Goal: Complete application form: Complete application form

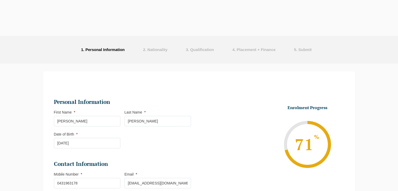
select select "Online Full Time Learning"
select select "National ([GEOGRAPHIC_DATA]/[GEOGRAPHIC_DATA], [GEOGRAPHIC_DATA], [GEOGRAPHIC_D…"
select select
select select "[DATE] ([DATE] to [DATE])"
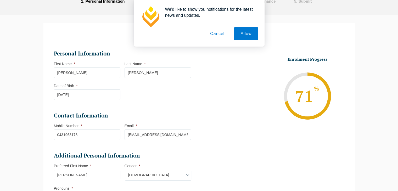
scroll to position [48, 0]
click at [247, 35] on button "Allow" at bounding box center [246, 33] width 24 height 13
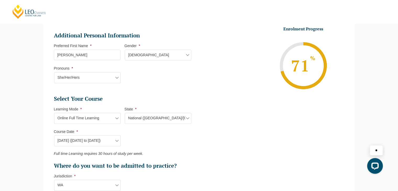
scroll to position [169, 0]
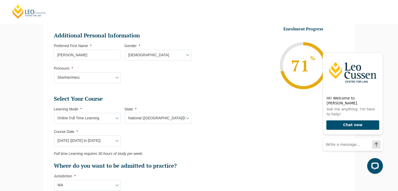
click at [234, 155] on ul "Personal Information First Name * [PERSON_NAME] Last Name * [PERSON_NAME] Date …" at bounding box center [199, 97] width 298 height 360
click at [379, 50] on icon "Hide greeting" at bounding box center [380, 48] width 3 height 3
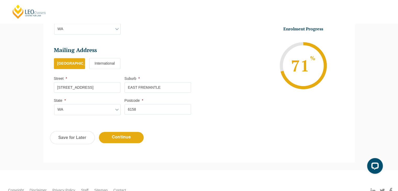
scroll to position [333, 0]
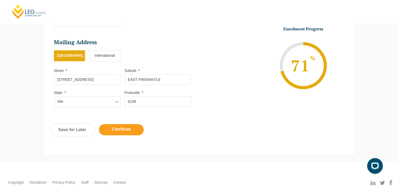
click at [124, 129] on input "Continue" at bounding box center [121, 129] width 45 height 11
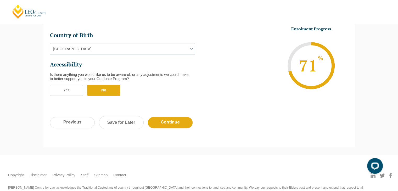
scroll to position [207, 0]
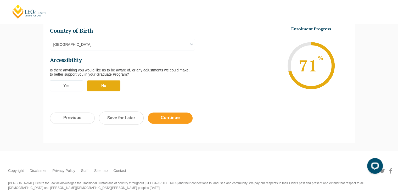
click at [168, 113] on input "Continue" at bounding box center [170, 118] width 45 height 11
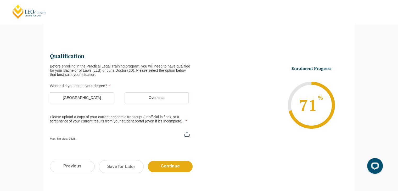
scroll to position [45, 0]
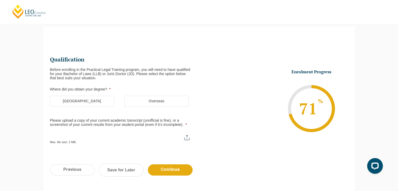
click at [89, 101] on label "[GEOGRAPHIC_DATA]" at bounding box center [82, 101] width 64 height 11
click at [0, 0] on input "[GEOGRAPHIC_DATA]" at bounding box center [0, 0] width 0 height 0
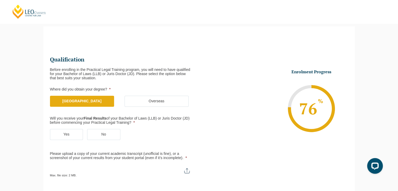
click at [70, 133] on label "Yes" at bounding box center [66, 134] width 33 height 11
click at [0, 0] on input "Yes" at bounding box center [0, 0] width 0 height 0
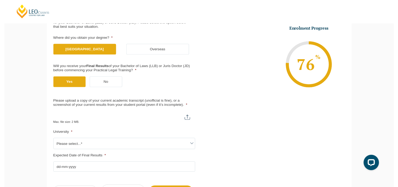
scroll to position [96, 0]
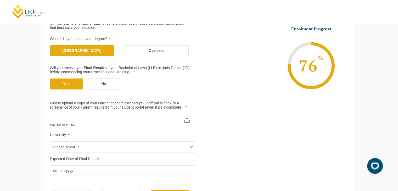
click at [186, 121] on input "Please upload a copy of your current academic transcript (unofficial is fine), …" at bounding box center [122, 118] width 145 height 9
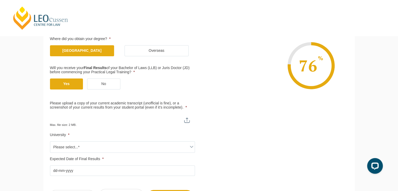
click at [147, 118] on input "Please upload a copy of your current academic transcript (unofficial is fine), …" at bounding box center [122, 118] width 145 height 9
type input "C:\fakepath\Academic Transcript 09102025.pdf"
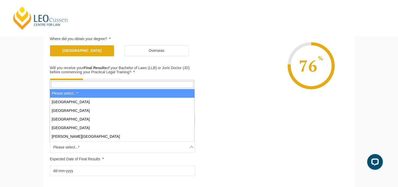
click at [97, 148] on span "Please select...*" at bounding box center [122, 147] width 144 height 11
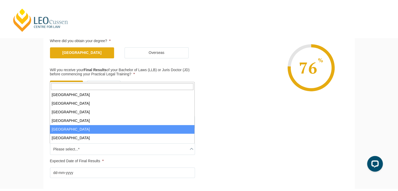
scroll to position [225, 0]
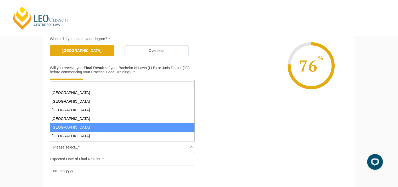
select select "[GEOGRAPHIC_DATA]"
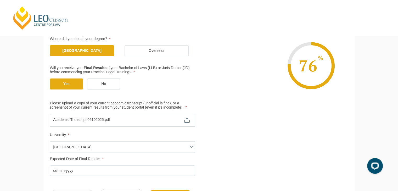
click at [92, 169] on input "Expected Date of Final Results *" at bounding box center [122, 170] width 145 height 10
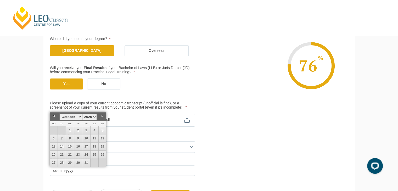
click at [80, 117] on select "January February March April May June July August September October November De…" at bounding box center [70, 117] width 23 height 7
click at [70, 162] on link "31" at bounding box center [70, 163] width 8 height 8
type input "[DATE]"
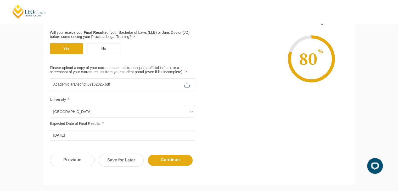
scroll to position [151, 0]
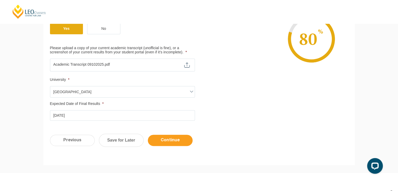
click at [170, 140] on input "Continue" at bounding box center [170, 140] width 45 height 11
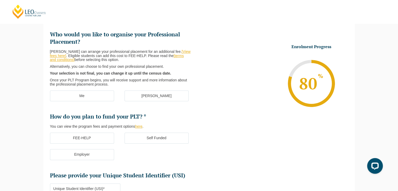
scroll to position [45, 0]
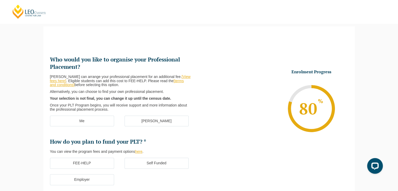
click at [180, 76] on link "[View fees here]" at bounding box center [120, 79] width 141 height 8
click at [153, 120] on label "[PERSON_NAME]" at bounding box center [157, 121] width 64 height 11
click at [0, 0] on input "[PERSON_NAME]" at bounding box center [0, 0] width 0 height 0
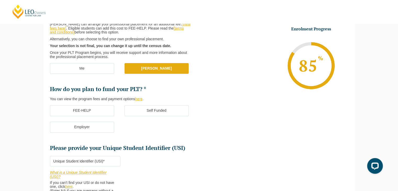
scroll to position [97, 0]
click at [82, 111] on label "FEE-HELP" at bounding box center [82, 110] width 64 height 11
click at [0, 0] on input "FEE-HELP" at bounding box center [0, 0] width 0 height 0
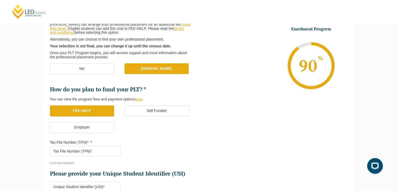
click at [82, 151] on input "Tax File Number (TFN)* *" at bounding box center [85, 151] width 70 height 10
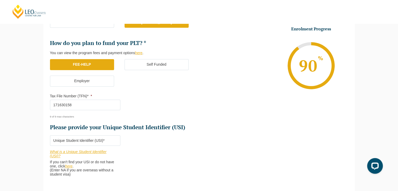
scroll to position [144, 0]
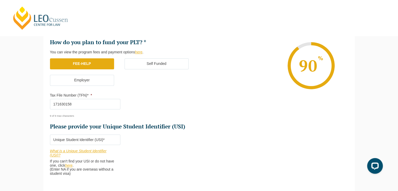
type input "171630158"
click at [70, 139] on input "Please provide your Unique Student Identifier (USI) *" at bounding box center [85, 140] width 70 height 10
type input "k"
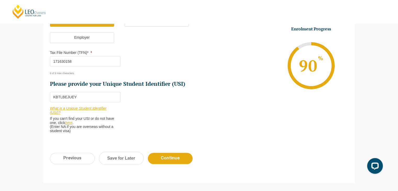
scroll to position [197, 0]
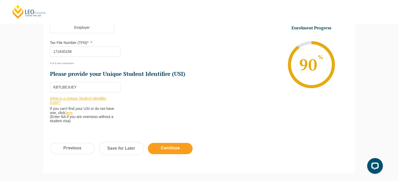
type input "KBTLBEJUEY"
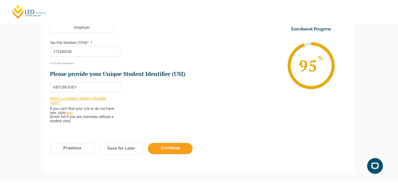
click at [173, 149] on input "Continue" at bounding box center [170, 148] width 45 height 11
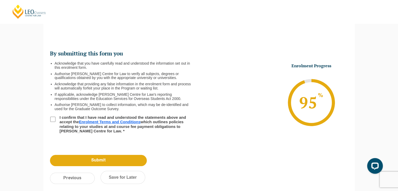
scroll to position [45, 0]
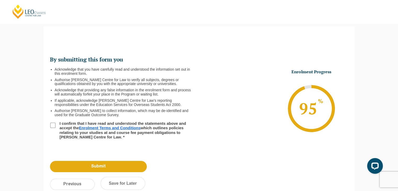
click at [49, 124] on div "By submitting this form you Acknowledge that you have carefully read and unders…" at bounding box center [199, 94] width 312 height 121
click at [53, 126] on input "I confirm that I have read and understood the statements above and accept the E…" at bounding box center [52, 125] width 5 height 5
checkbox input "true"
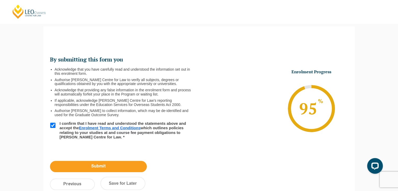
click at [100, 166] on input "Submit" at bounding box center [98, 166] width 97 height 11
